Goal: Task Accomplishment & Management: Complete application form

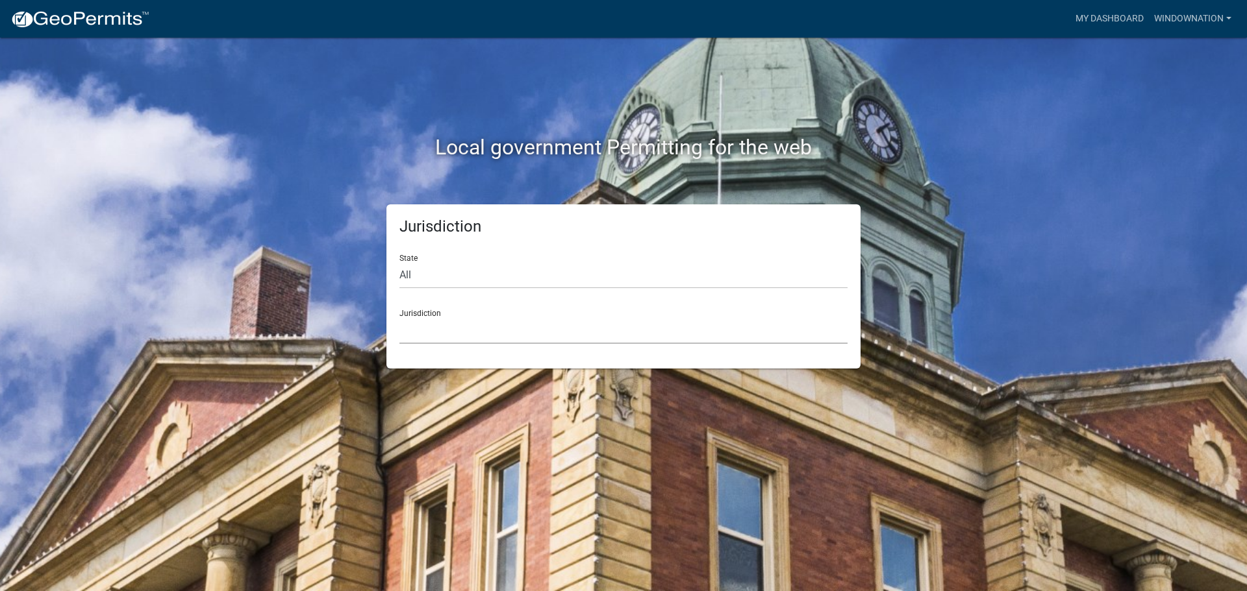
click at [434, 336] on select "[GEOGRAPHIC_DATA], [US_STATE] City of [GEOGRAPHIC_DATA], [US_STATE] [GEOGRAPHIC…" at bounding box center [623, 330] width 448 height 27
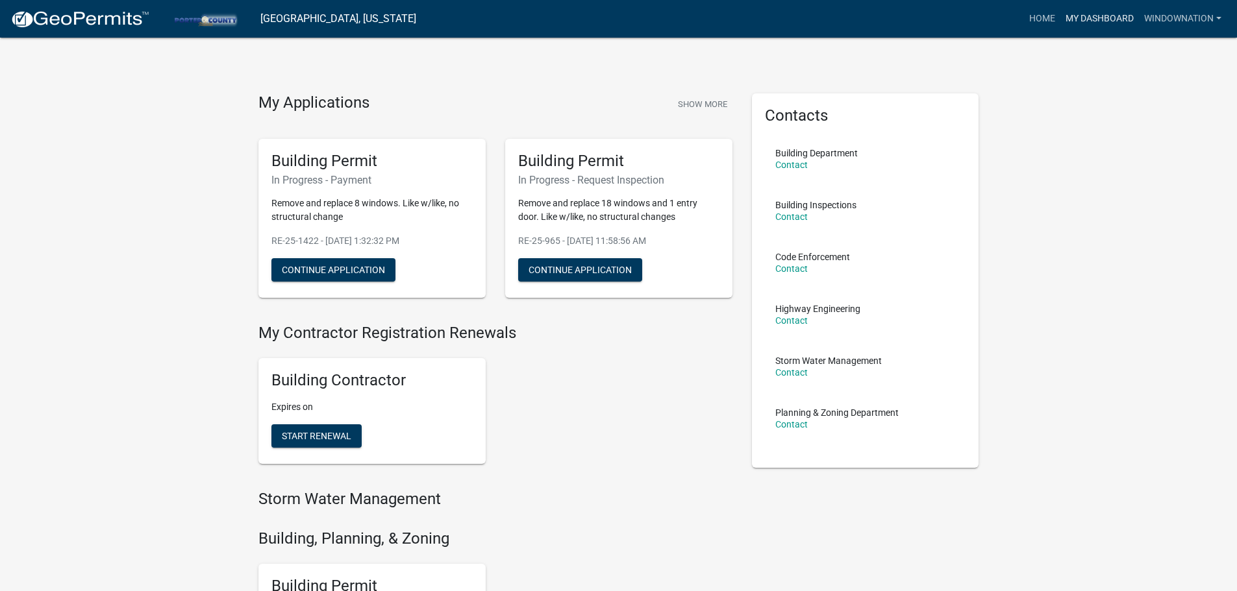
click at [1087, 18] on link "My Dashboard" at bounding box center [1099, 18] width 79 height 25
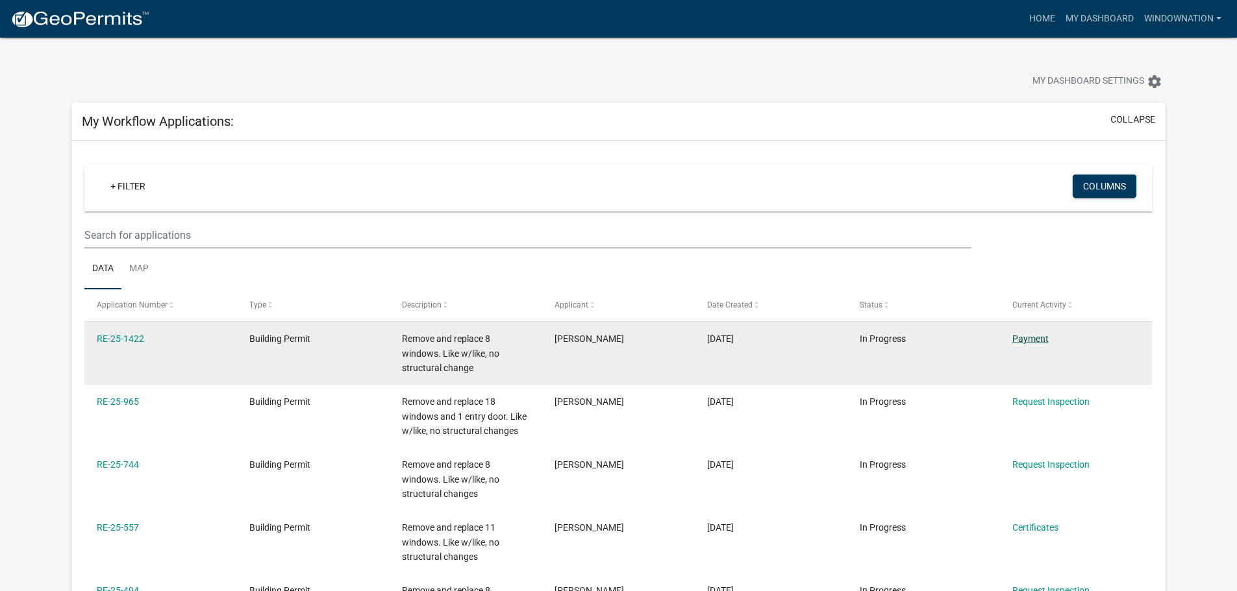
click at [1036, 335] on link "Payment" at bounding box center [1030, 339] width 36 height 10
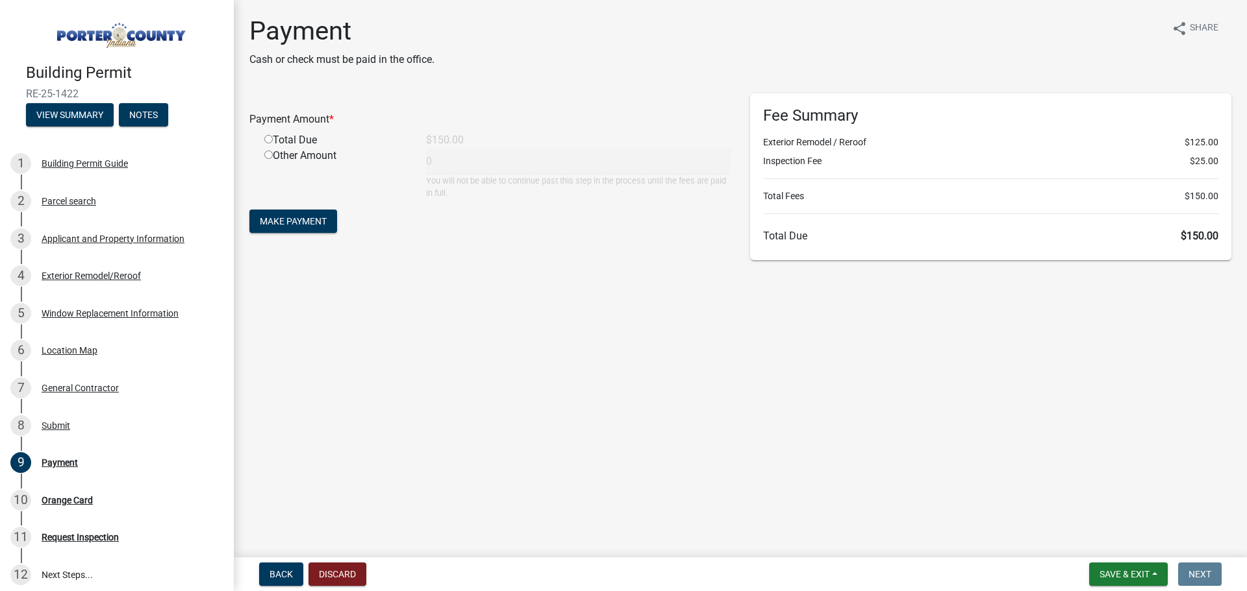
click at [267, 136] on input "radio" at bounding box center [268, 139] width 8 height 8
radio input "true"
type input "150"
click at [298, 221] on span "Make Payment" at bounding box center [293, 221] width 67 height 10
